Goal: Find specific page/section: Find specific page/section

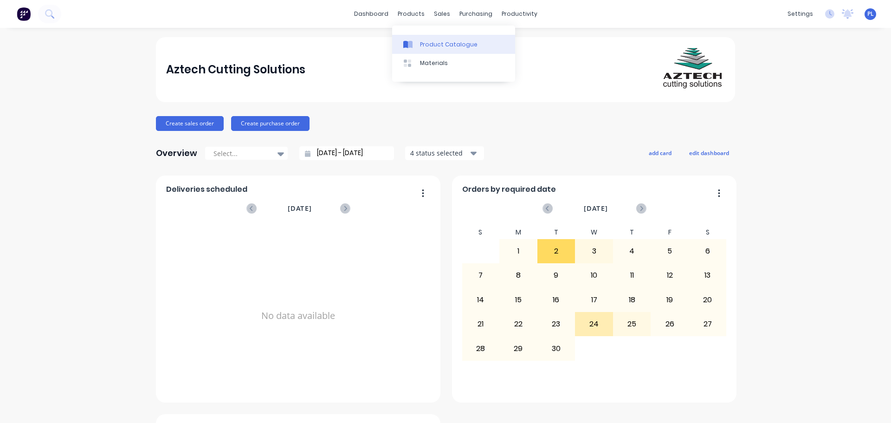
click at [415, 43] on div at bounding box center [410, 44] width 14 height 8
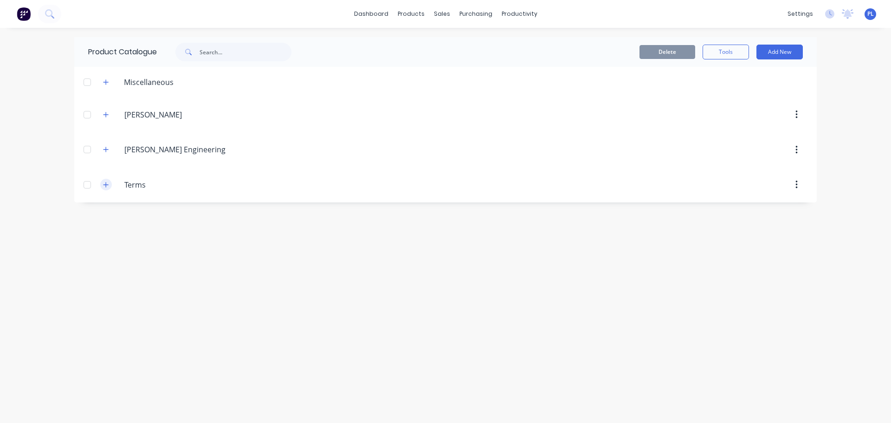
click at [105, 186] on icon "button" at bounding box center [106, 184] width 6 height 6
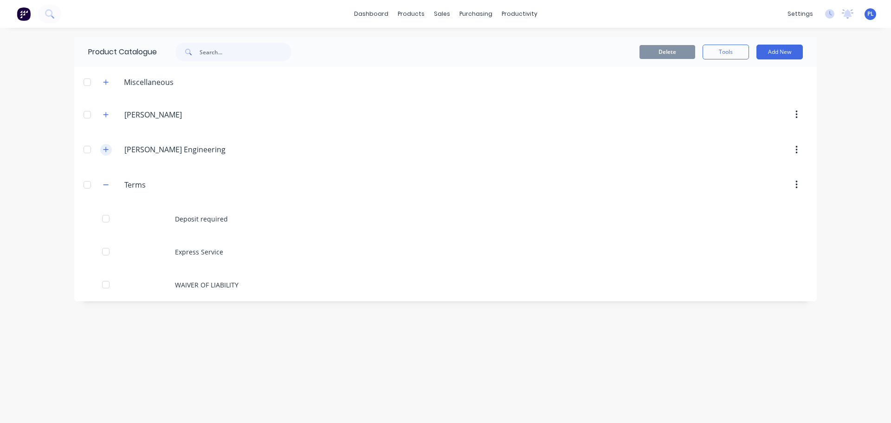
click at [104, 144] on button "button" at bounding box center [106, 150] width 12 height 12
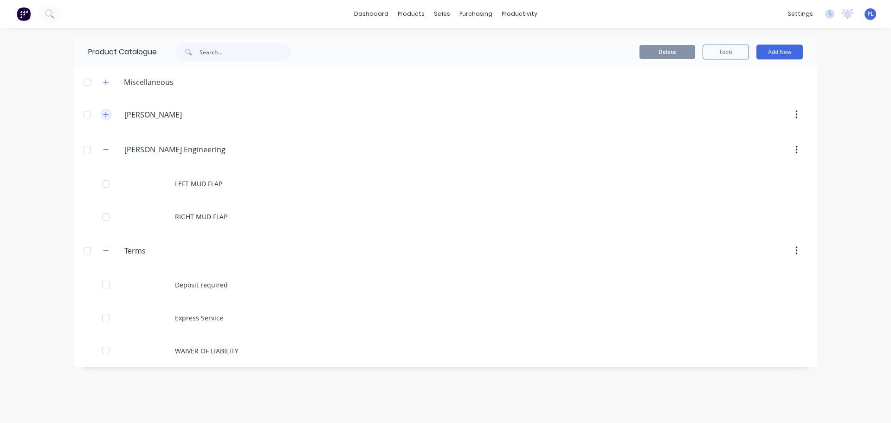
click at [104, 110] on button "button" at bounding box center [106, 115] width 12 height 12
click at [105, 84] on icon "button" at bounding box center [106, 82] width 6 height 6
